Goal: Task Accomplishment & Management: Use online tool/utility

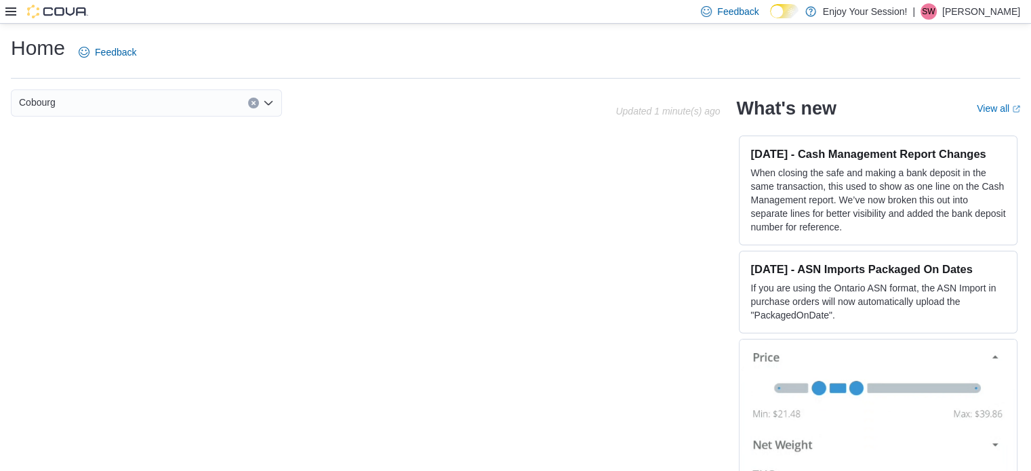
click at [12, 16] on icon at bounding box center [10, 11] width 11 height 11
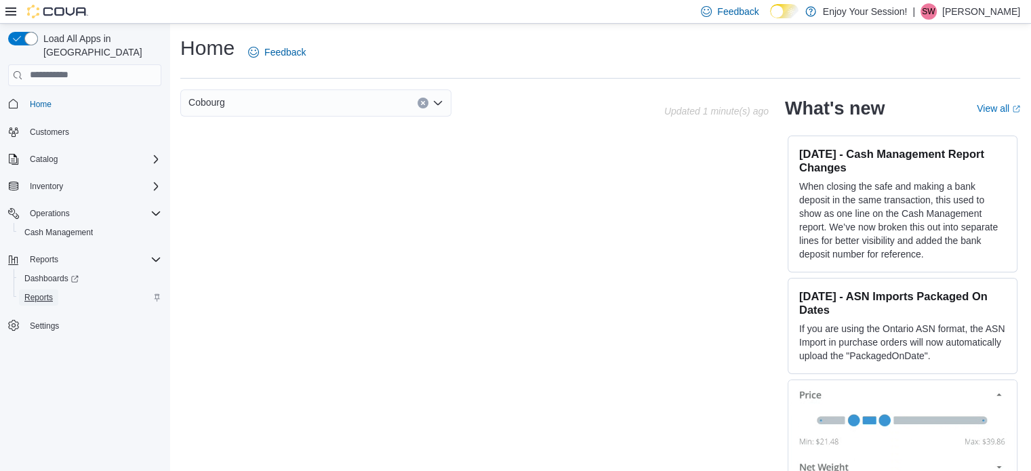
click at [46, 292] on span "Reports" at bounding box center [38, 297] width 28 height 11
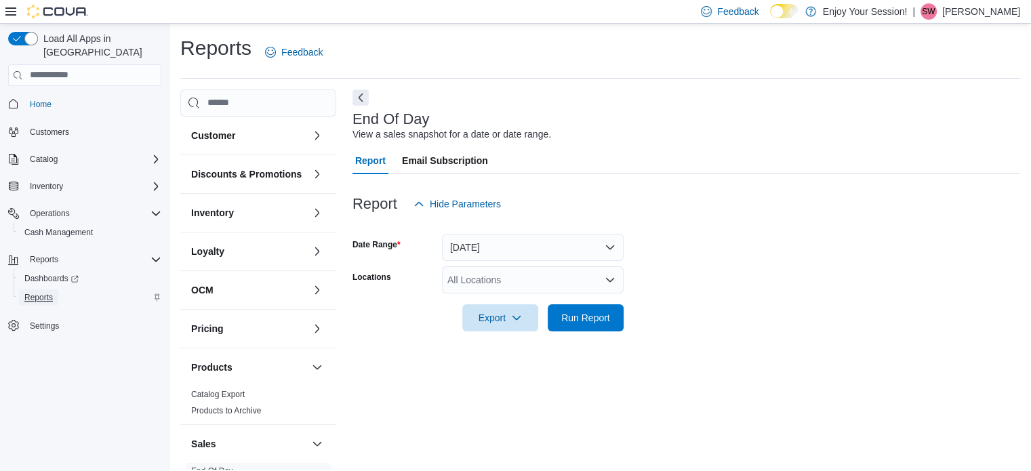
scroll to position [9, 0]
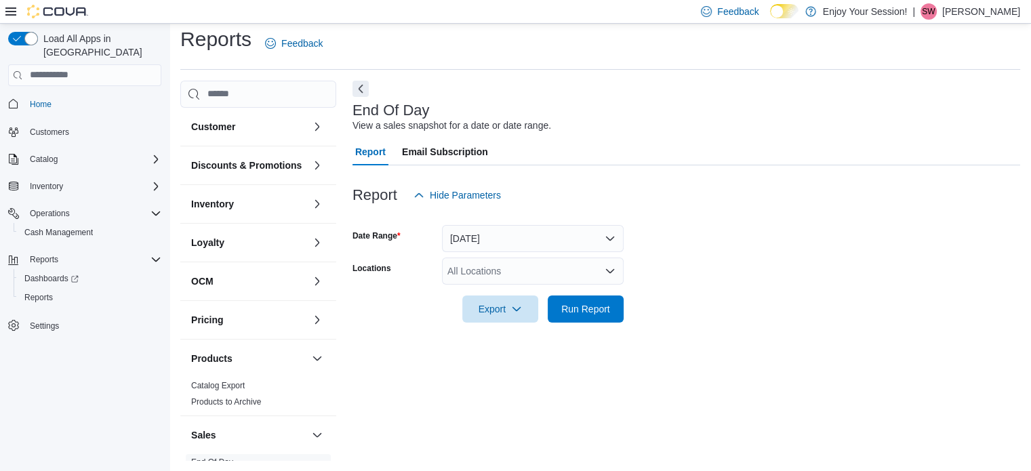
click at [611, 274] on icon "Open list of options" at bounding box center [609, 271] width 11 height 11
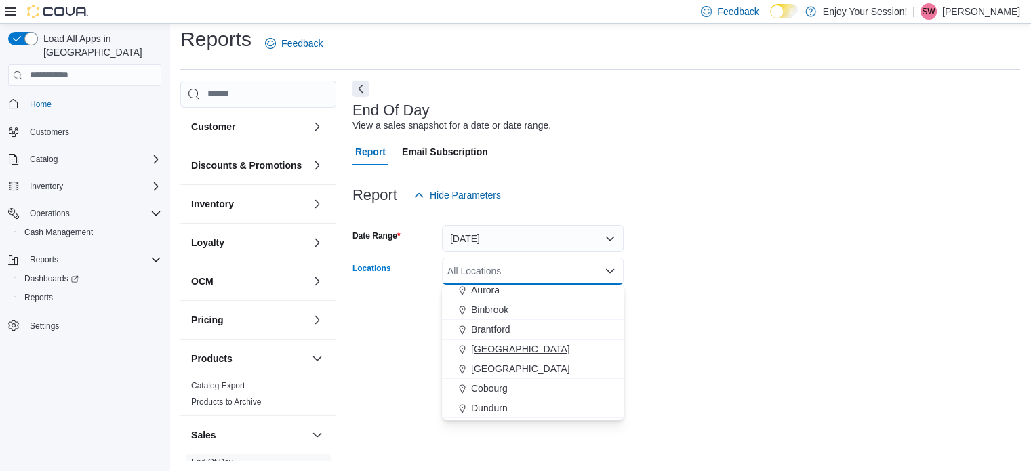
scroll to position [68, 0]
click at [499, 358] on span "Cobourg" at bounding box center [489, 364] width 37 height 14
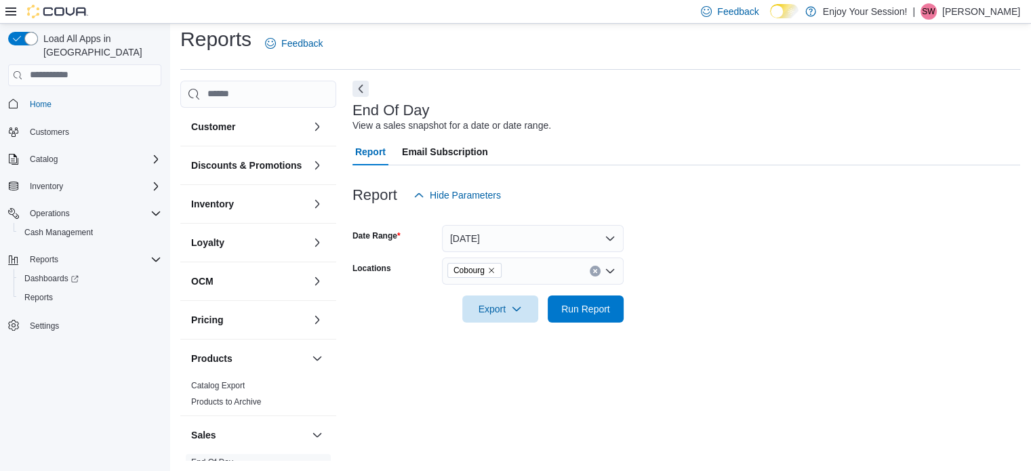
click at [707, 328] on div at bounding box center [685, 331] width 667 height 16
click at [602, 315] on span "Run Report" at bounding box center [586, 308] width 60 height 27
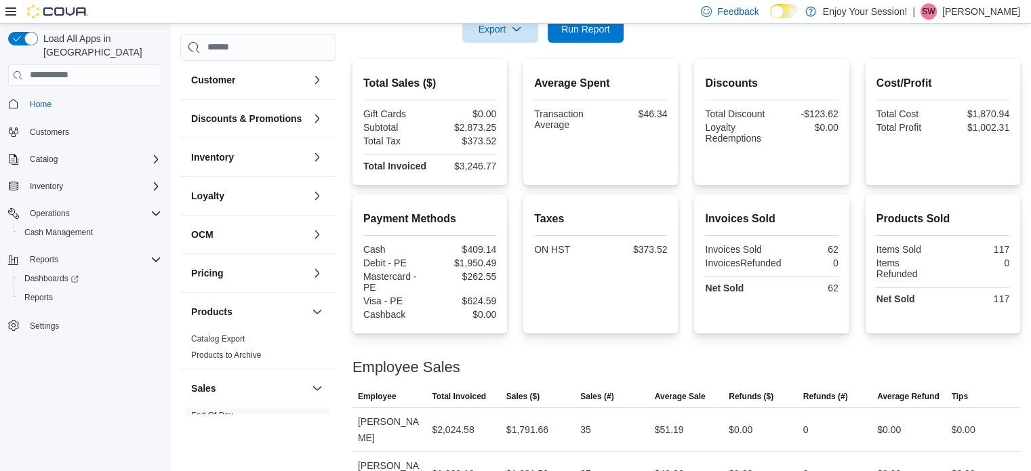
scroll to position [291, 0]
